Goal: Task Accomplishment & Management: Use online tool/utility

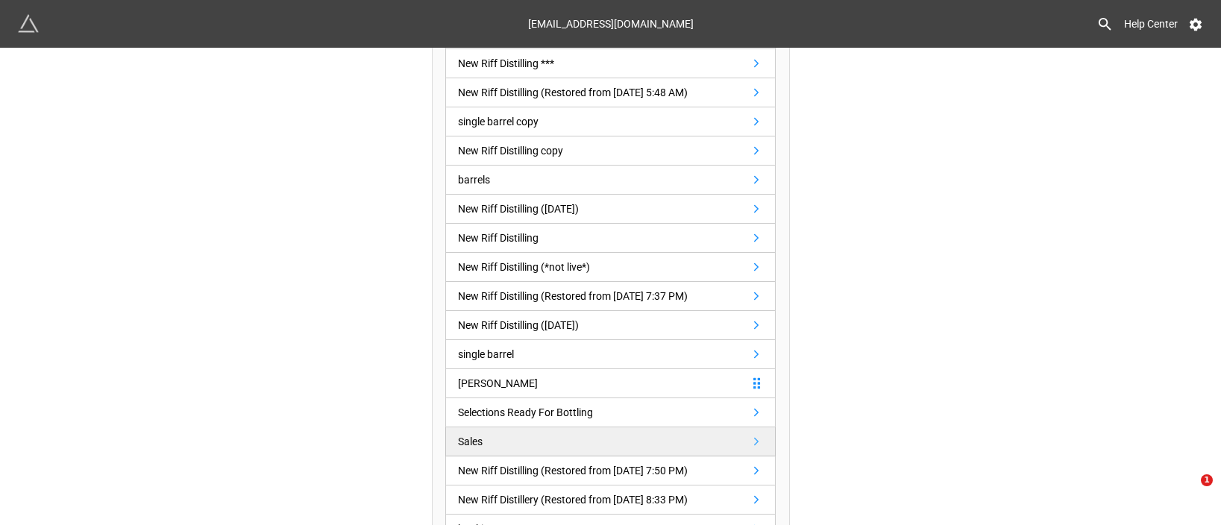
scroll to position [497, 0]
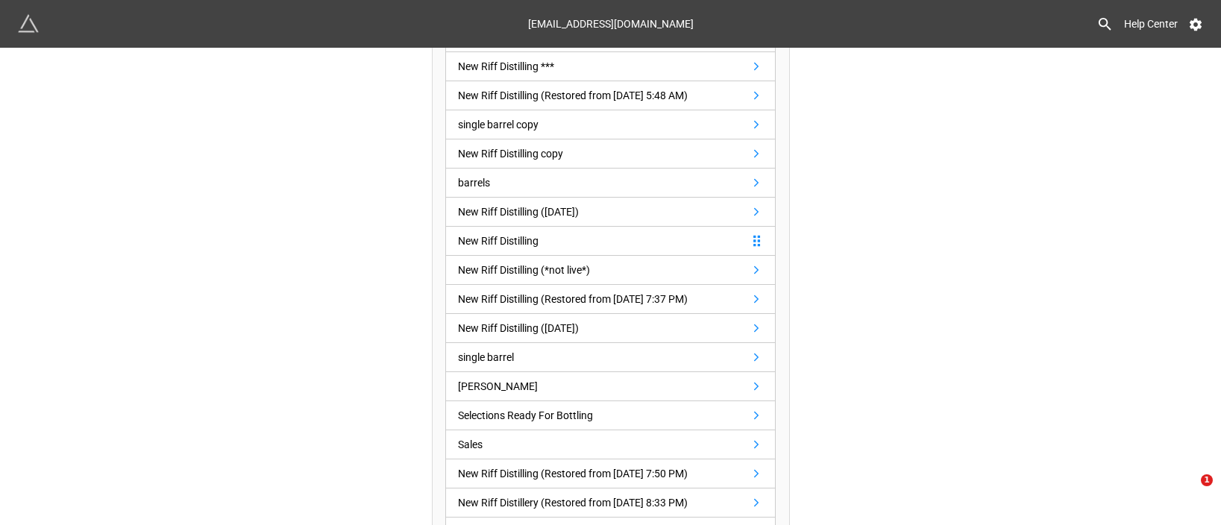
click at [538, 236] on div "New Riff Distilling" at bounding box center [498, 241] width 81 height 16
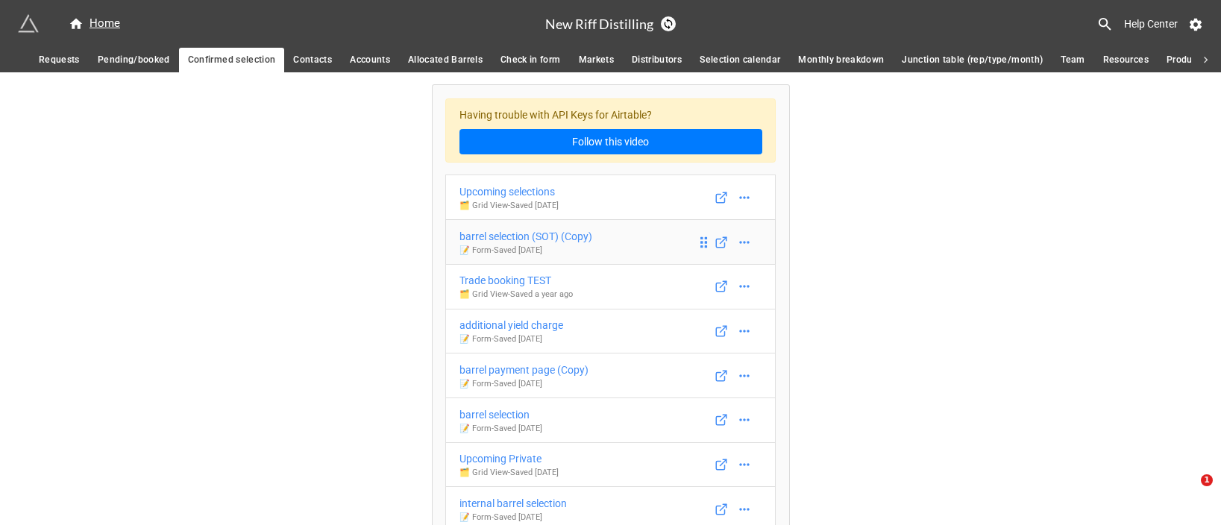
click at [540, 235] on div "barrel selection (SOT) (Copy)" at bounding box center [525, 236] width 133 height 16
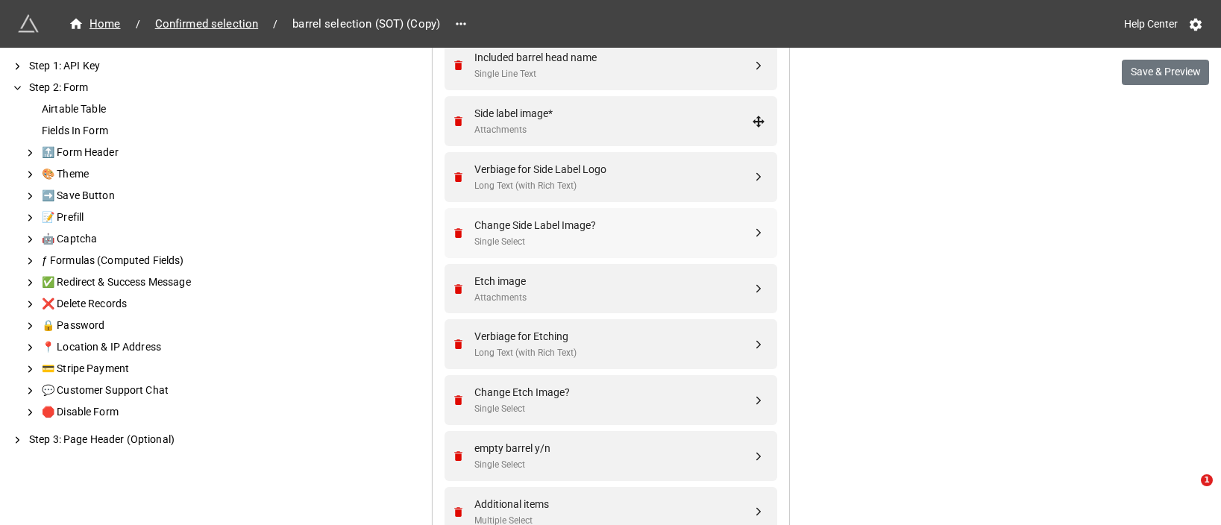
scroll to position [938, 0]
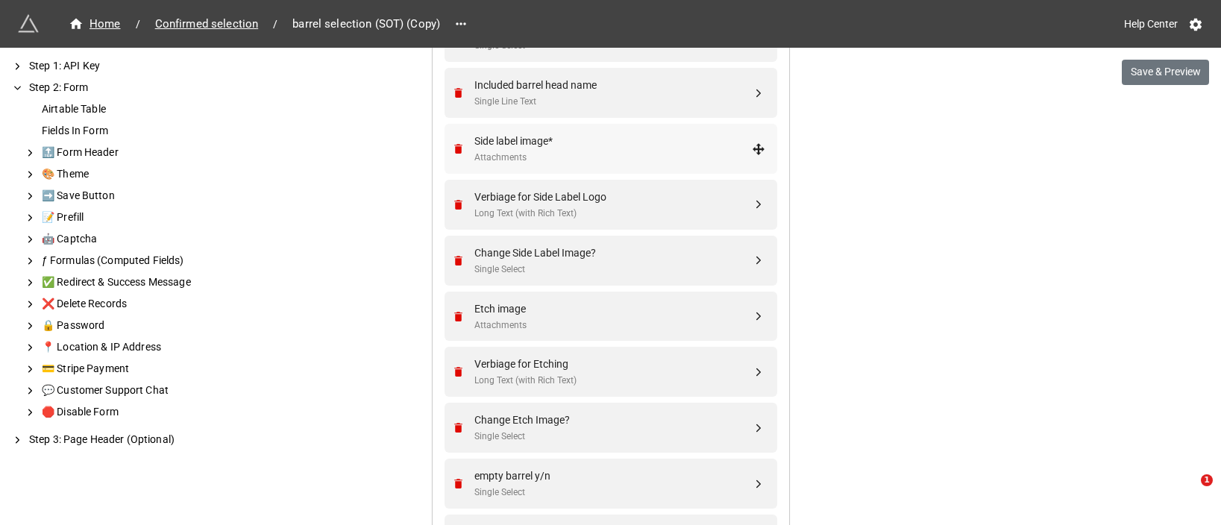
click at [574, 155] on div "Attachments" at bounding box center [612, 158] width 277 height 14
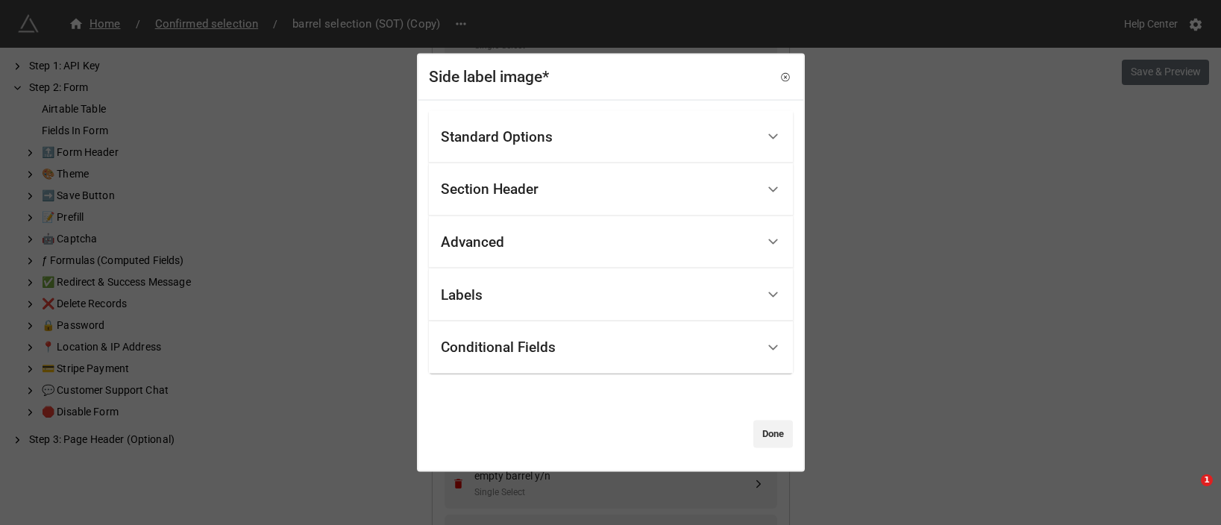
click at [582, 345] on div "Conditional Fields" at bounding box center [598, 347] width 315 height 35
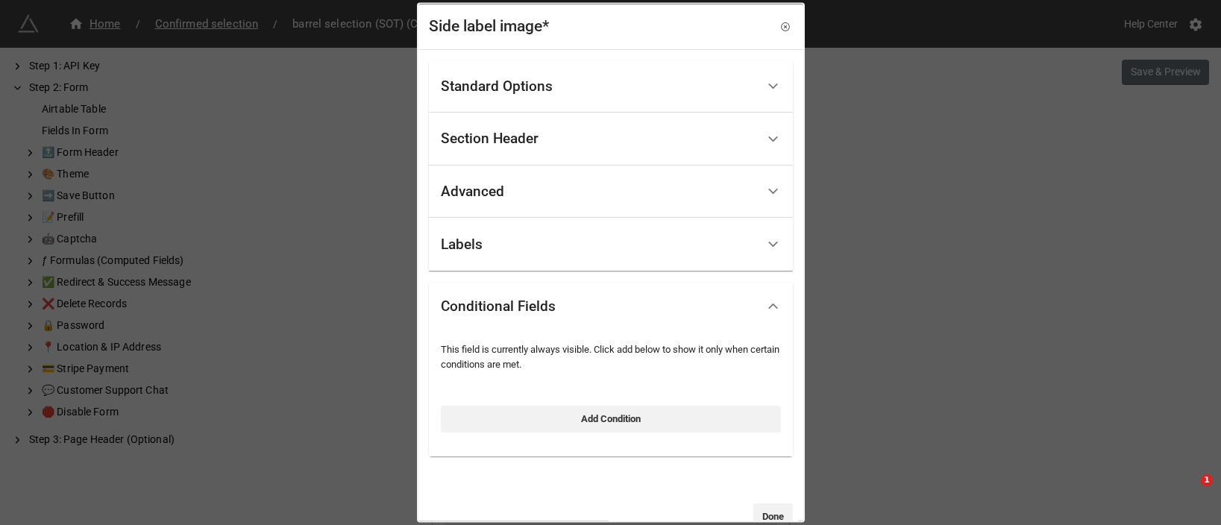
click at [573, 74] on div "Standard Options" at bounding box center [598, 86] width 315 height 35
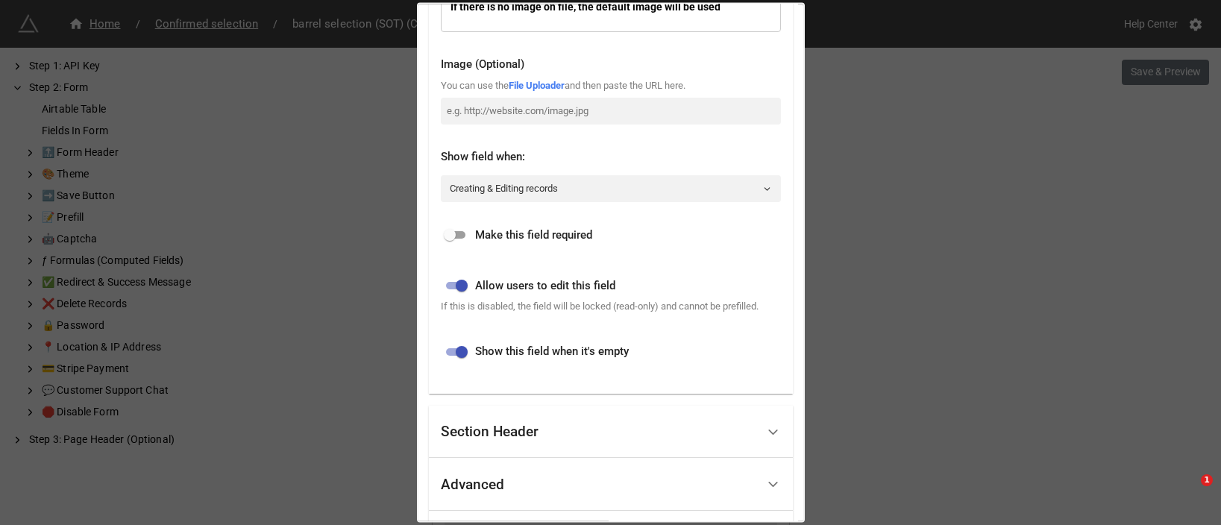
scroll to position [345, 0]
click at [549, 234] on span "Make this field required" at bounding box center [533, 234] width 117 height 18
click at [460, 240] on input "checkbox" at bounding box center [450, 234] width 54 height 18
checkbox input "true"
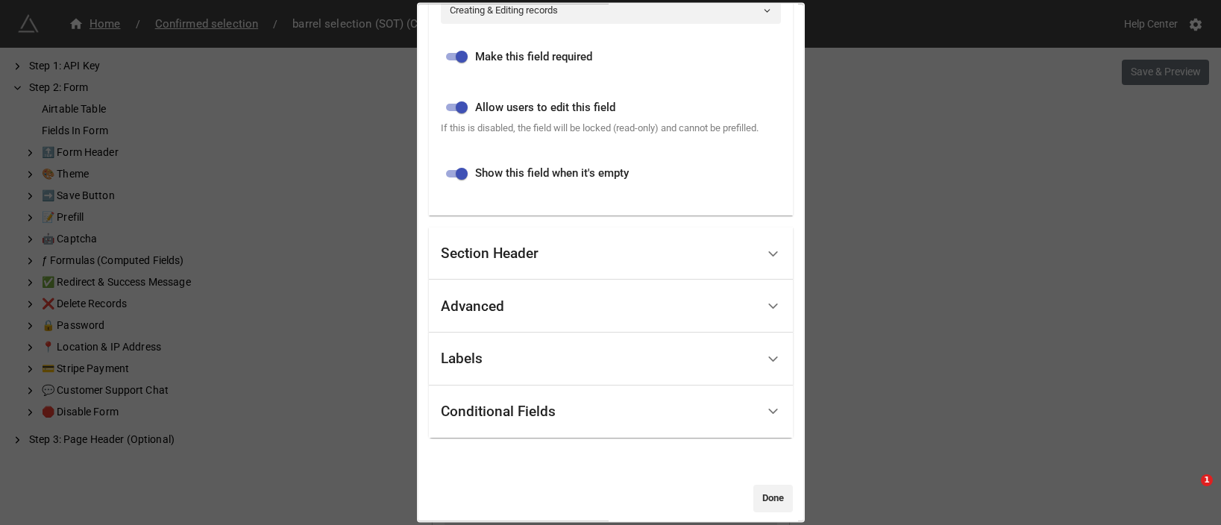
scroll to position [551, 0]
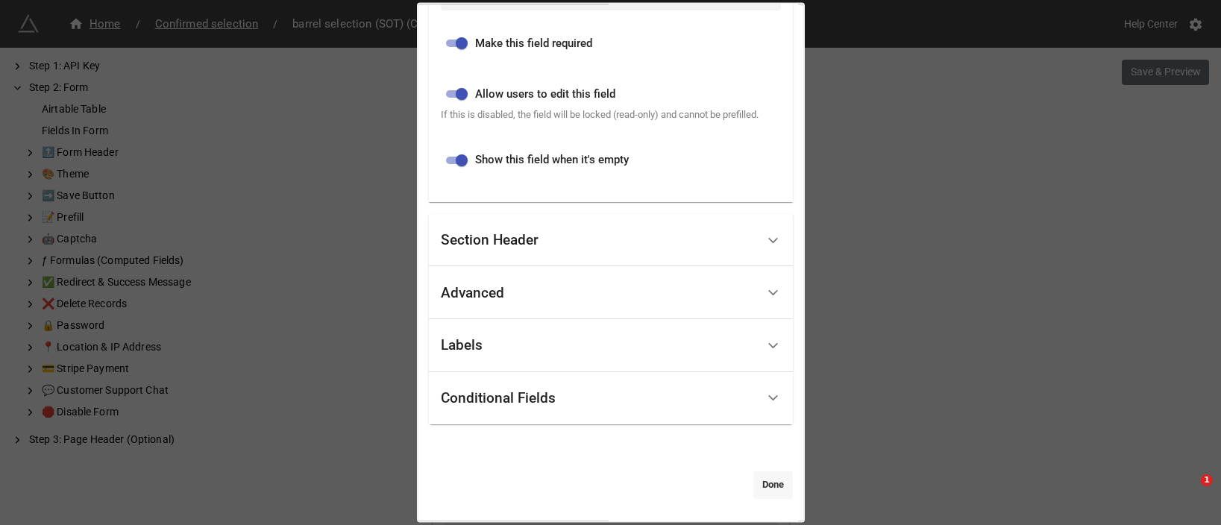
click at [756, 485] on link "Done" at bounding box center [773, 484] width 40 height 27
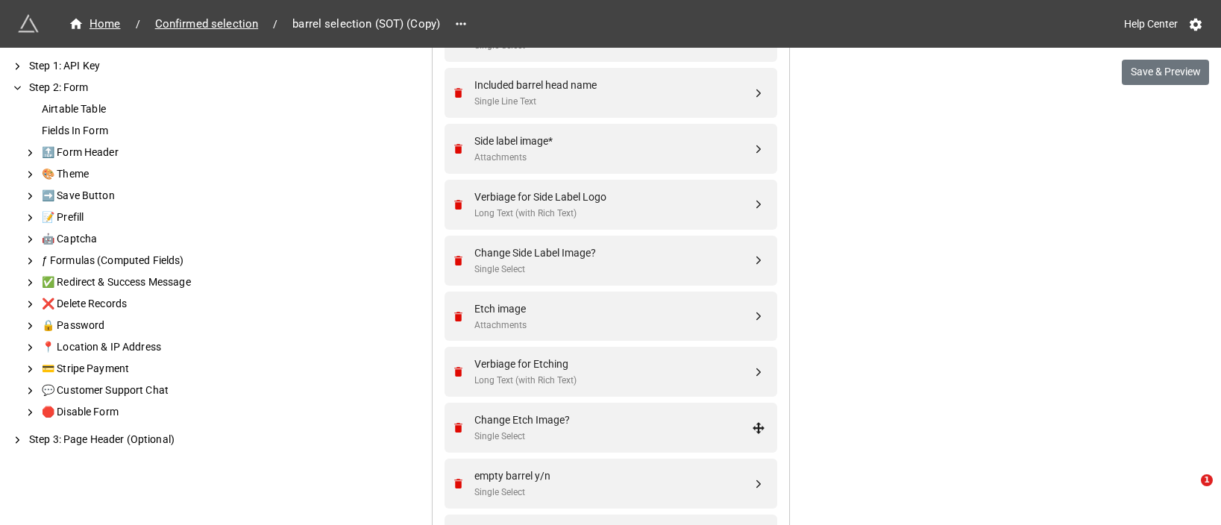
click at [1139, 57] on div "We have released a newer version of this extension with many improvements! It's…" at bounding box center [610, 79] width 1221 height 2035
click at [1147, 70] on button "Save & Preview" at bounding box center [1165, 72] width 87 height 25
